Goal: Find specific page/section: Find specific page/section

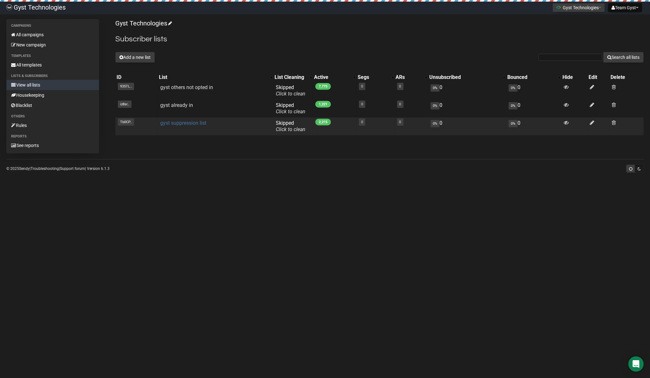
click at [179, 124] on link "gyst suppression list" at bounding box center [183, 123] width 46 height 6
click at [174, 123] on link "gyst suppression list" at bounding box center [183, 123] width 46 height 6
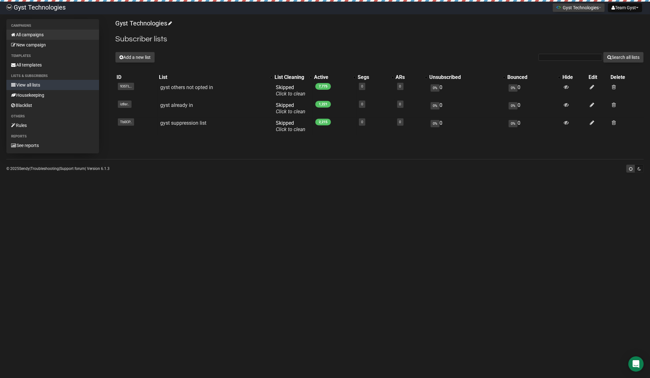
click at [33, 37] on link "All campaigns" at bounding box center [52, 35] width 93 height 10
click at [29, 32] on link "All campaigns" at bounding box center [52, 35] width 93 height 10
